Goal: Task Accomplishment & Management: Manage account settings

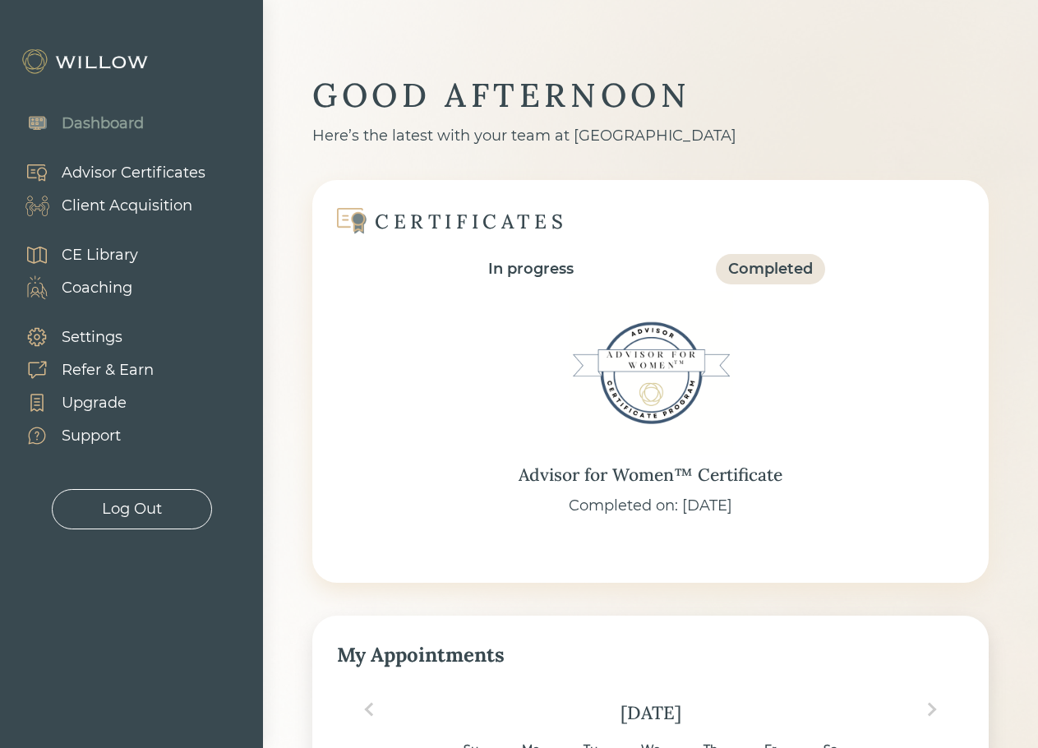
click at [114, 169] on div "Advisor Certificates" at bounding box center [134, 173] width 144 height 22
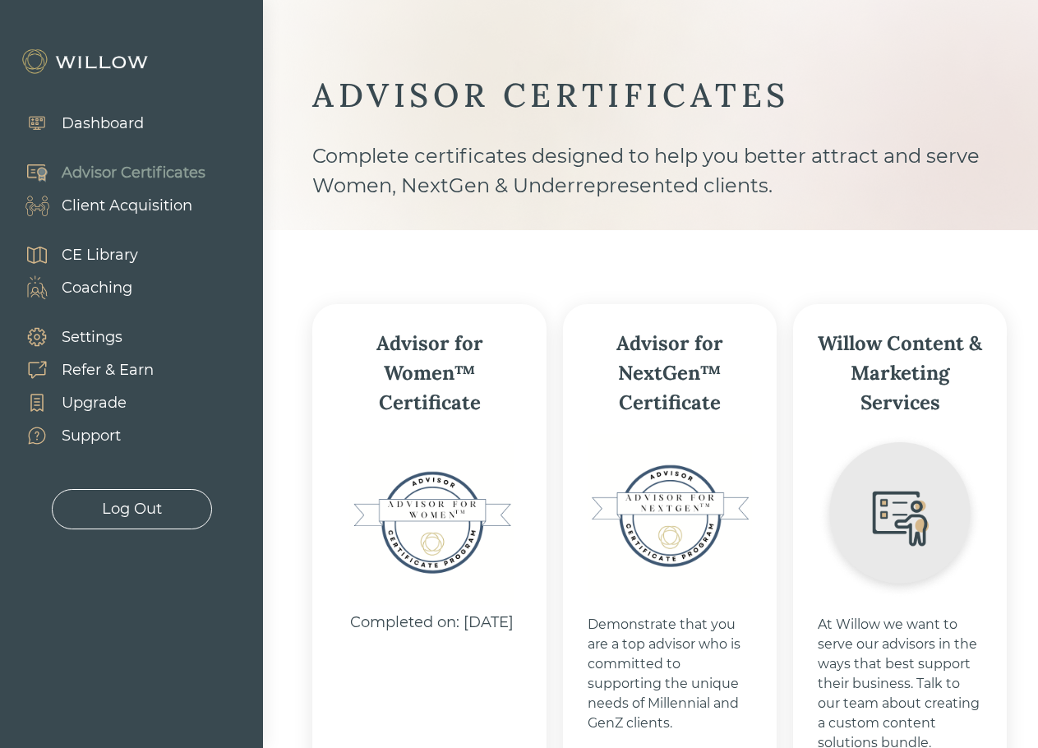
click at [84, 197] on div "Client Acquisition" at bounding box center [127, 206] width 131 height 22
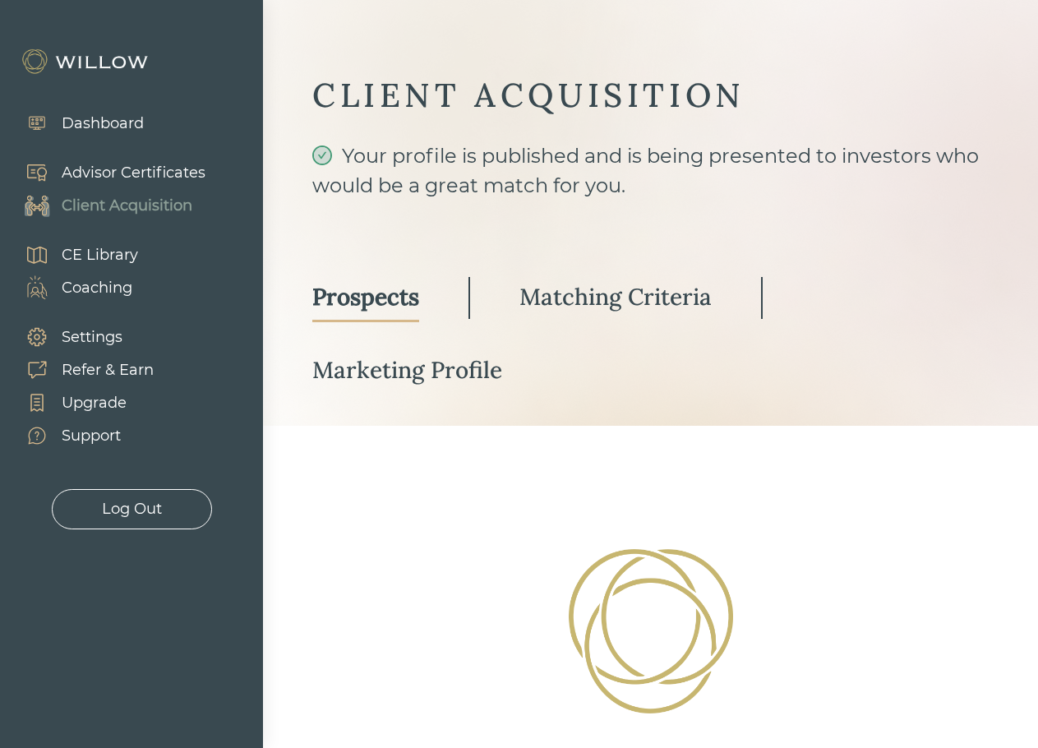
select select "2"
select select "10"
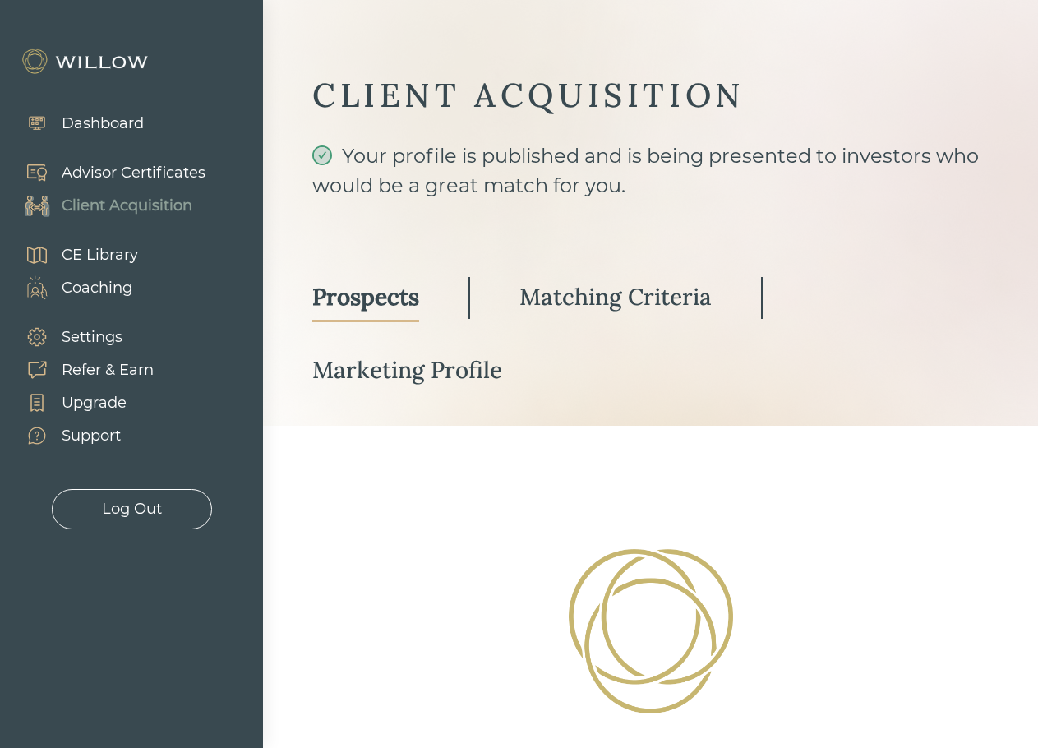
select select "2"
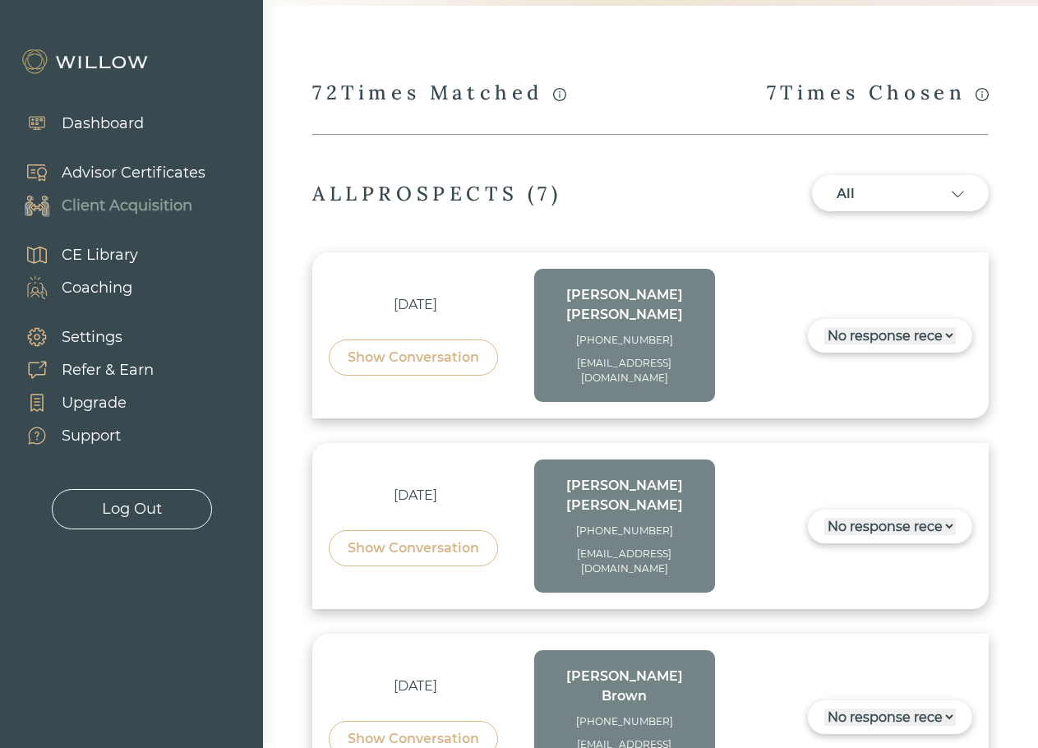
scroll to position [411, 0]
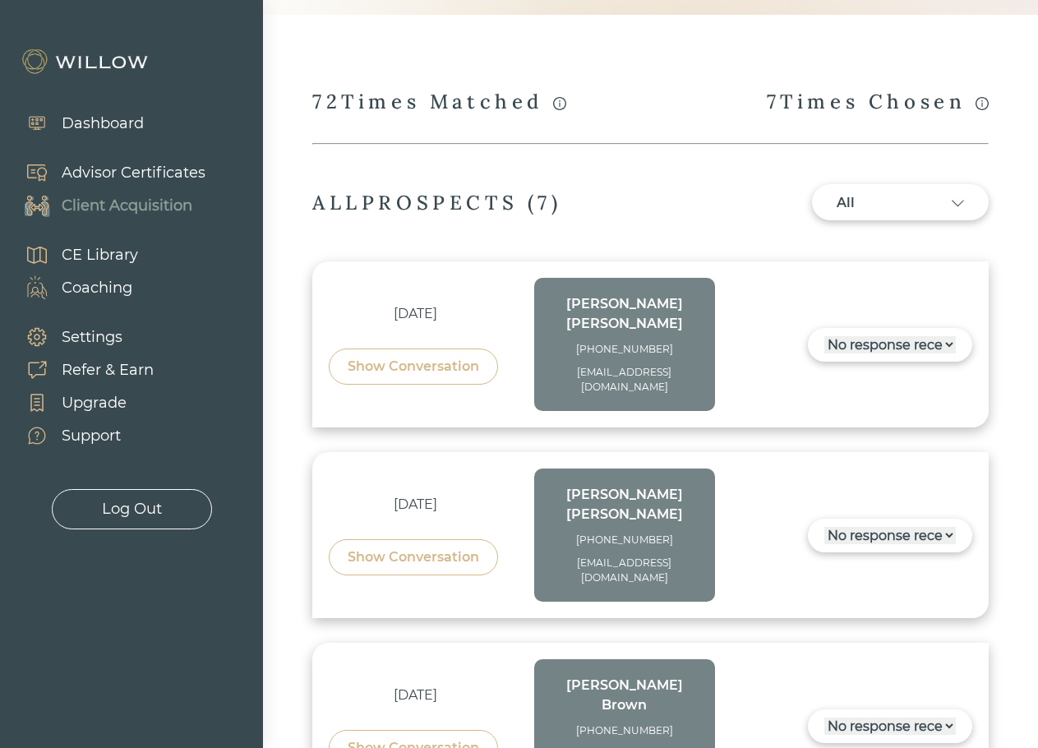
click at [628, 365] on div "[EMAIL_ADDRESS][DOMAIN_NAME]" at bounding box center [625, 380] width 148 height 30
drag, startPoint x: 588, startPoint y: 366, endPoint x: 538, endPoint y: 353, distance: 51.0
click at [548, 358] on div "[PERSON_NAME] [PHONE_NUMBER] [EMAIL_ADDRESS][DOMAIN_NAME]" at bounding box center [624, 344] width 181 height 133
click at [534, 349] on div "[PERSON_NAME] [PHONE_NUMBER] [EMAIL_ADDRESS][DOMAIN_NAME]" at bounding box center [624, 344] width 181 height 133
drag, startPoint x: 575, startPoint y: 348, endPoint x: 668, endPoint y: 372, distance: 95.9
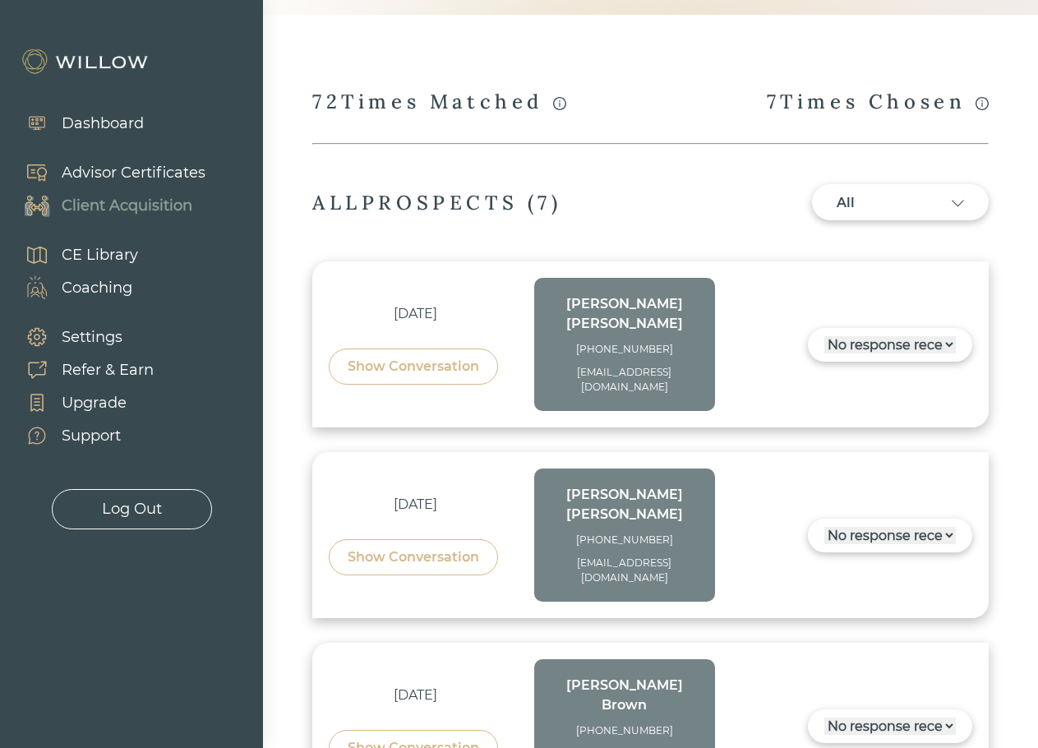
click at [668, 372] on div "[PERSON_NAME] [PHONE_NUMBER] [EMAIL_ADDRESS][DOMAIN_NAME]" at bounding box center [624, 344] width 181 height 133
click at [668, 372] on div "[EMAIL_ADDRESS][DOMAIN_NAME]" at bounding box center [625, 380] width 148 height 30
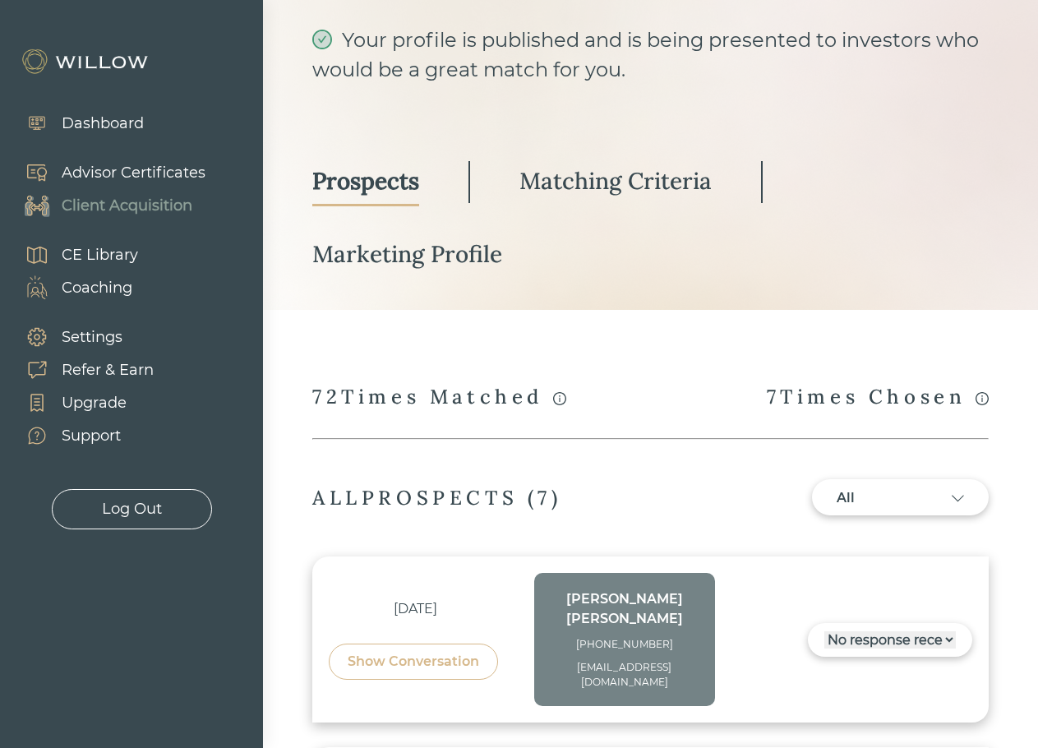
scroll to position [0, 0]
